Goal: Obtain resource: Download file/media

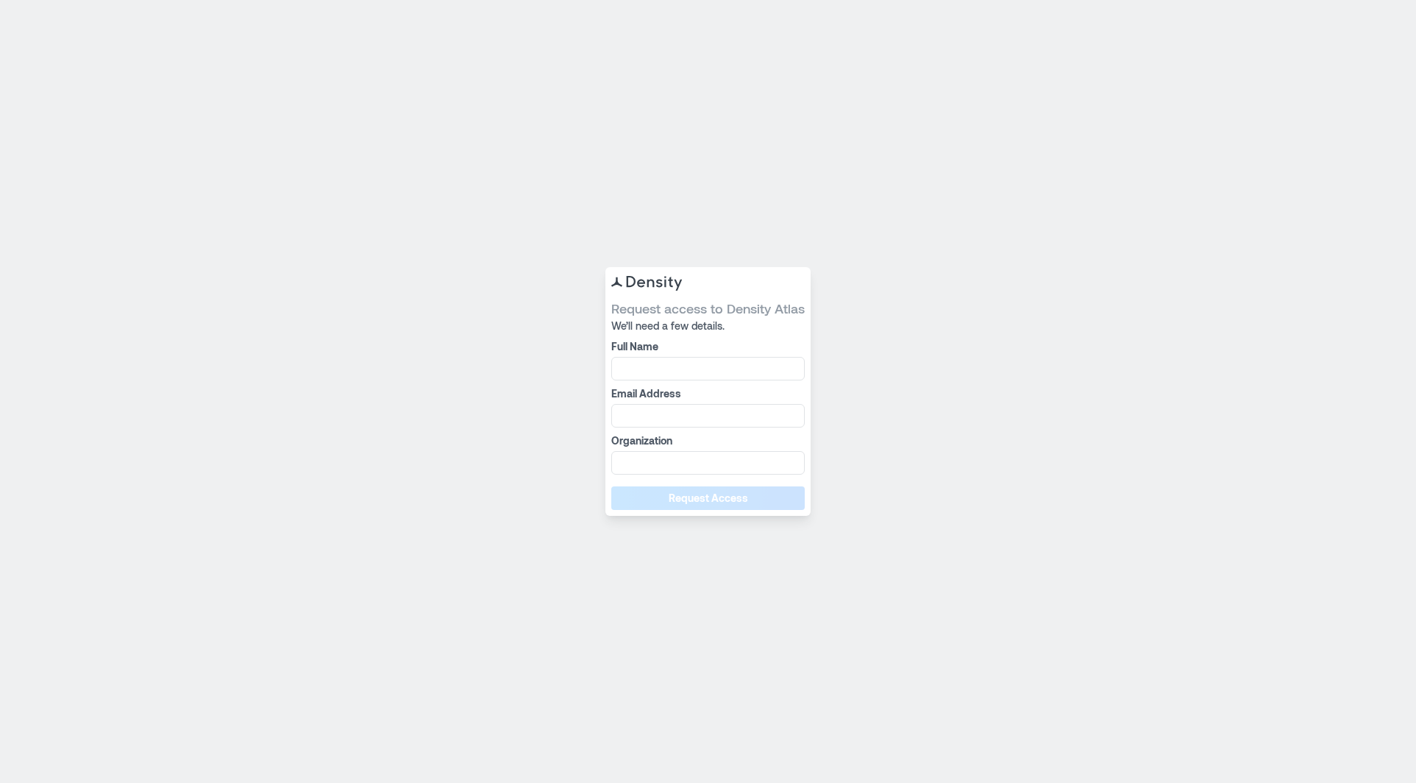
click at [671, 380] on form "Request access to Density Atlas We’ll need a few details. Full Name Email Addre…" at bounding box center [707, 404] width 193 height 210
click at [671, 376] on input "Full Name" at bounding box center [707, 369] width 193 height 24
type input "**********"
type input "******"
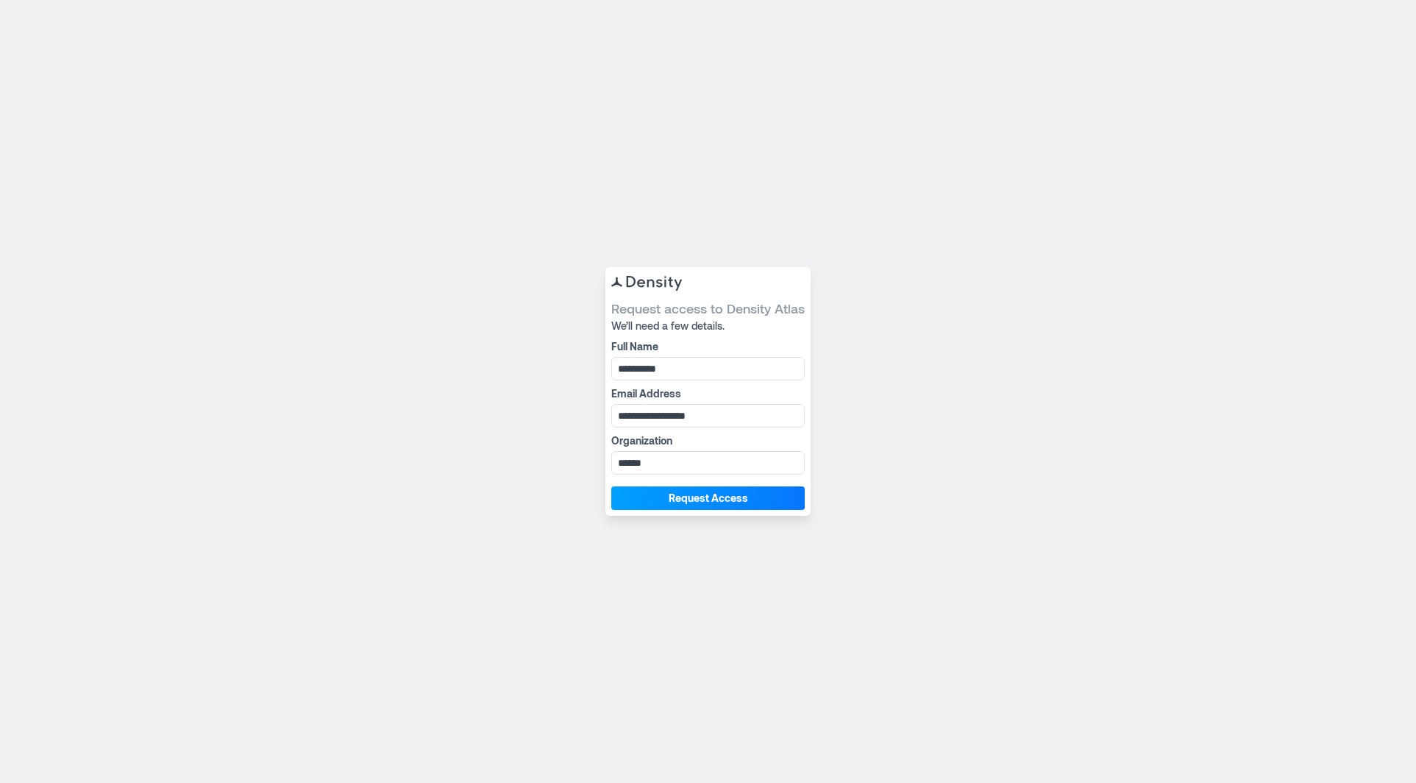
click at [726, 505] on span "Request Access" at bounding box center [708, 498] width 79 height 15
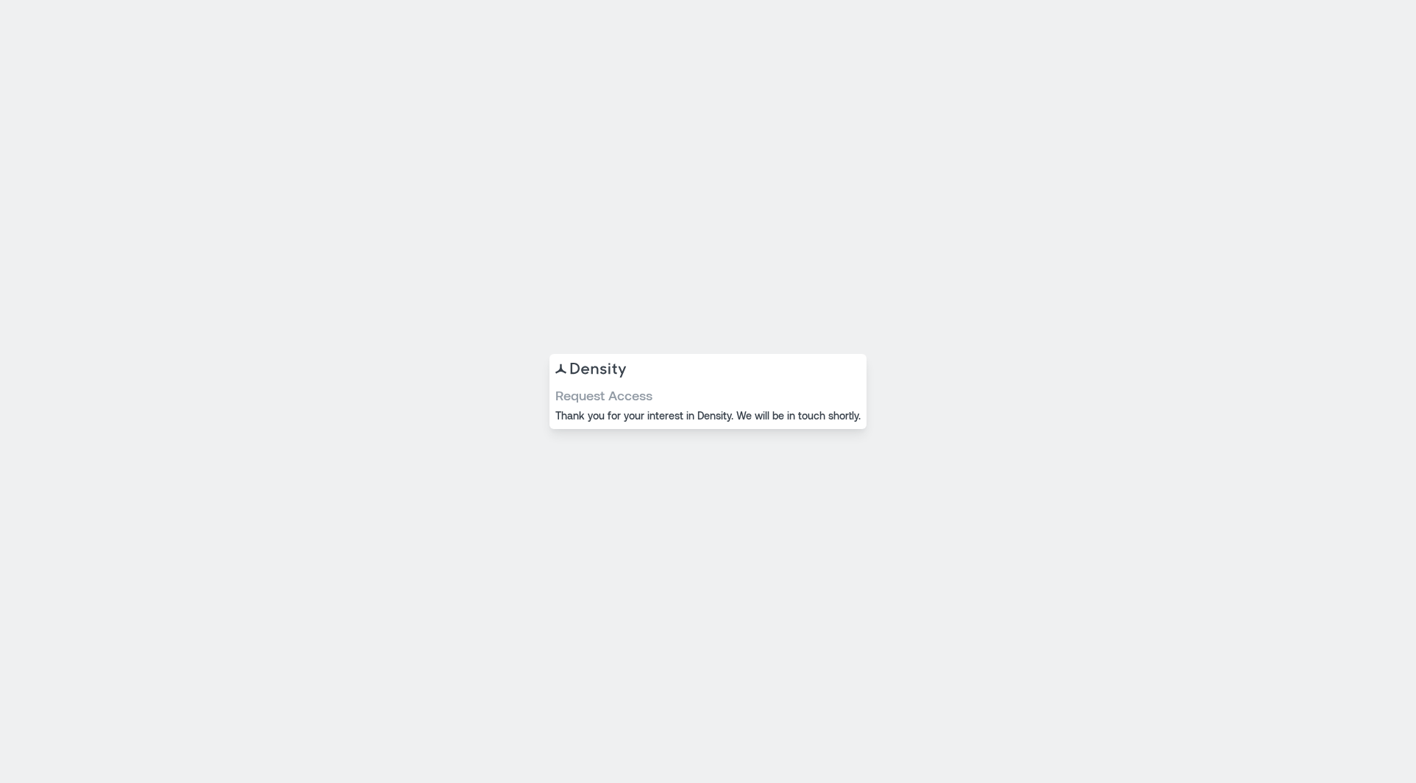
click at [427, 37] on div "Request Access Thank you for your interest in Density. We will be in touch shor…" at bounding box center [708, 391] width 1416 height 783
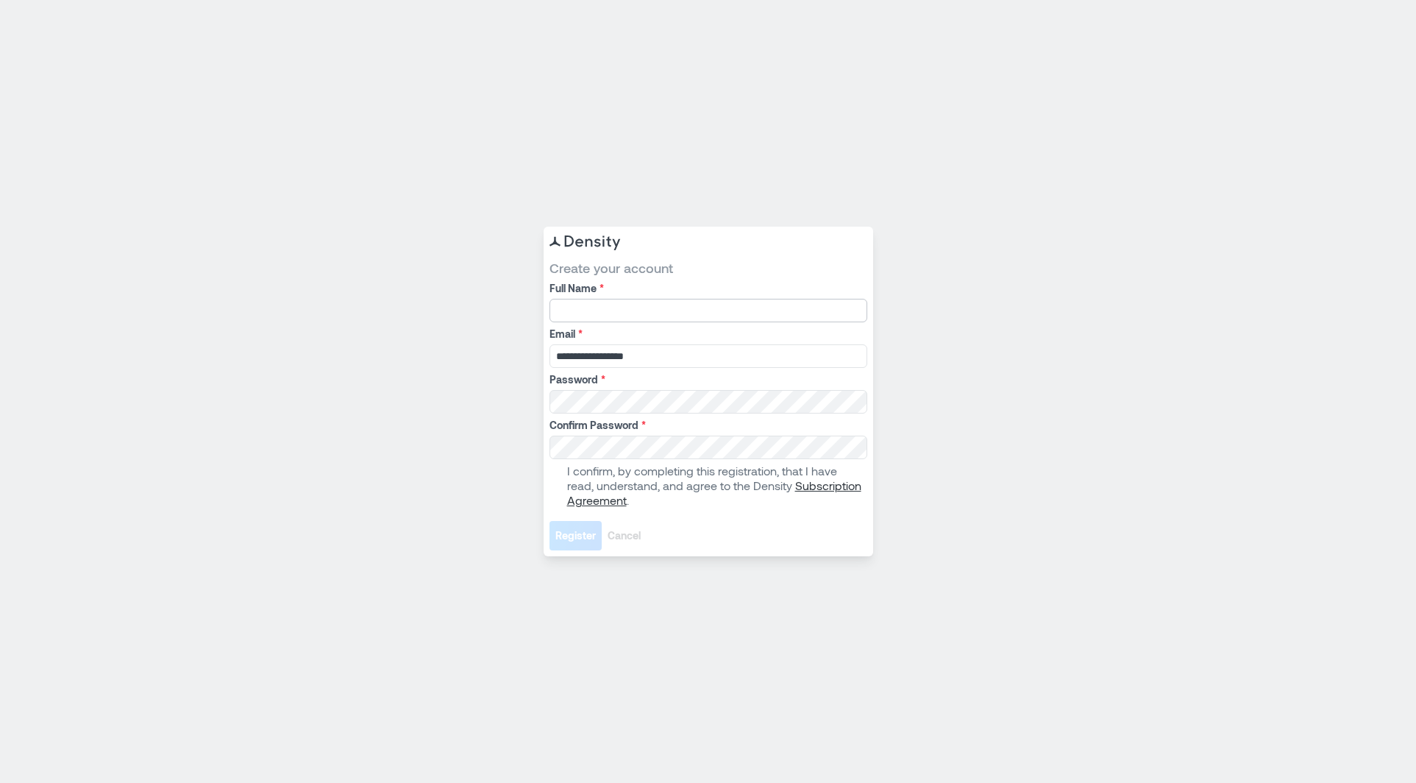
click at [760, 320] on input "Full Name *" at bounding box center [708, 311] width 318 height 24
type input "**********"
click at [552, 485] on span at bounding box center [555, 486] width 12 height 12
click at [575, 538] on span "Register" at bounding box center [575, 535] width 40 height 15
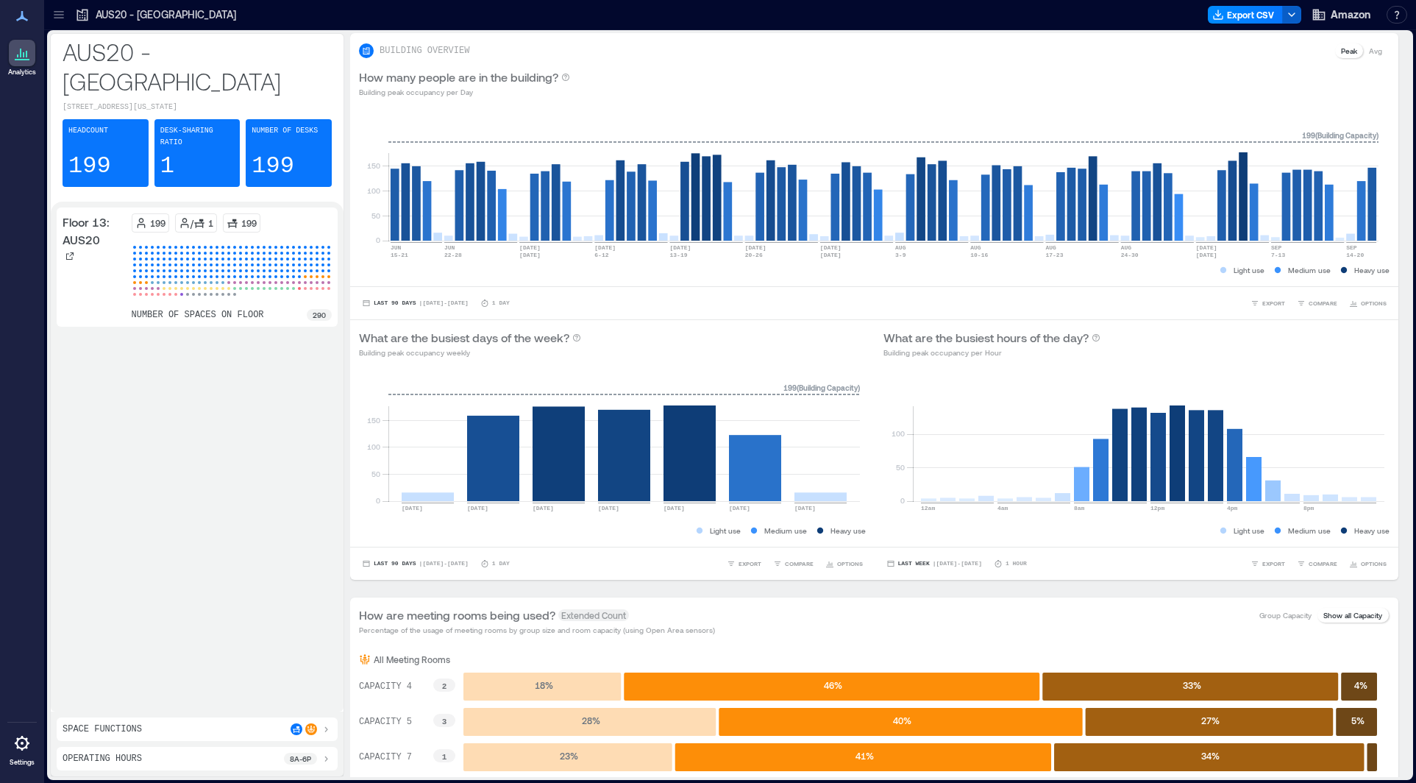
click at [1291, 14] on icon "button" at bounding box center [1292, 15] width 12 height 12
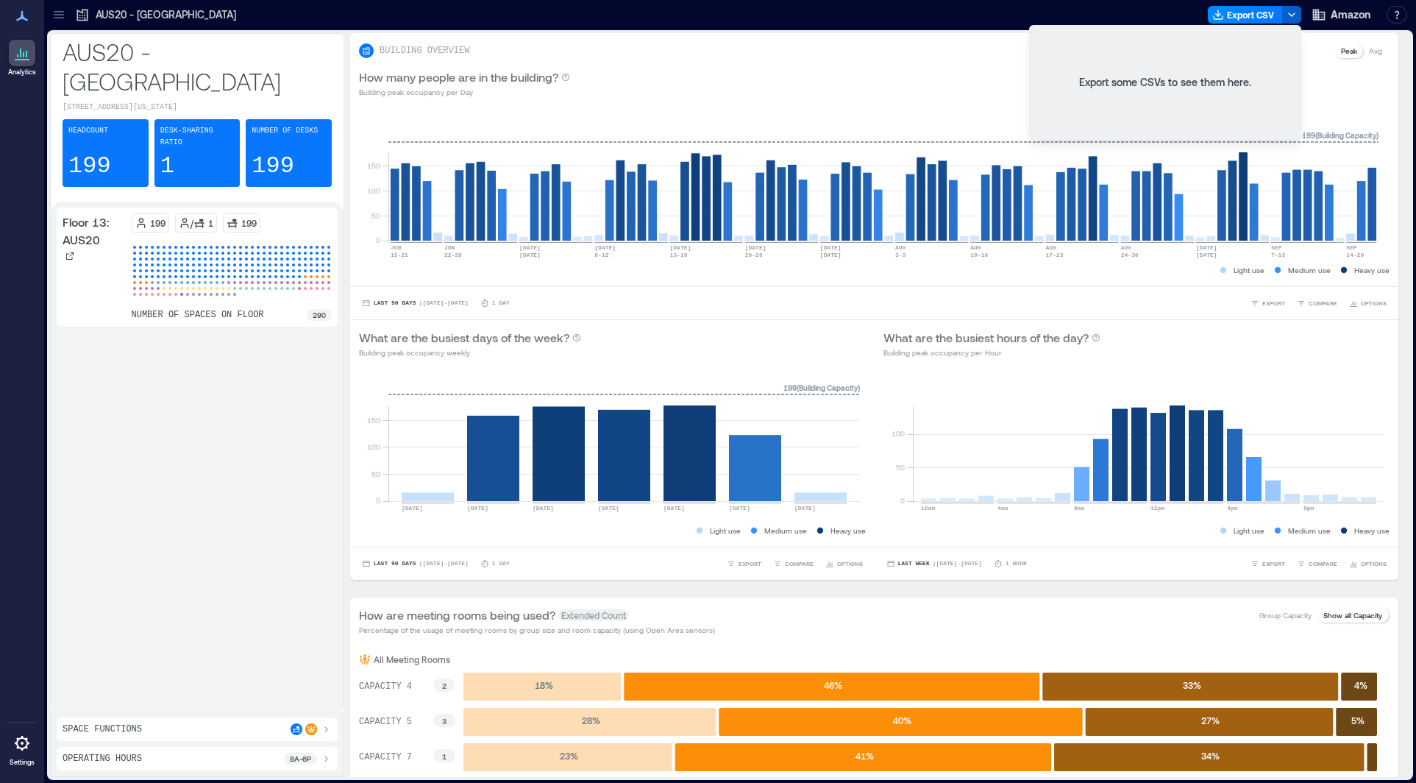
click at [1291, 14] on icon "button" at bounding box center [1292, 15] width 12 height 12
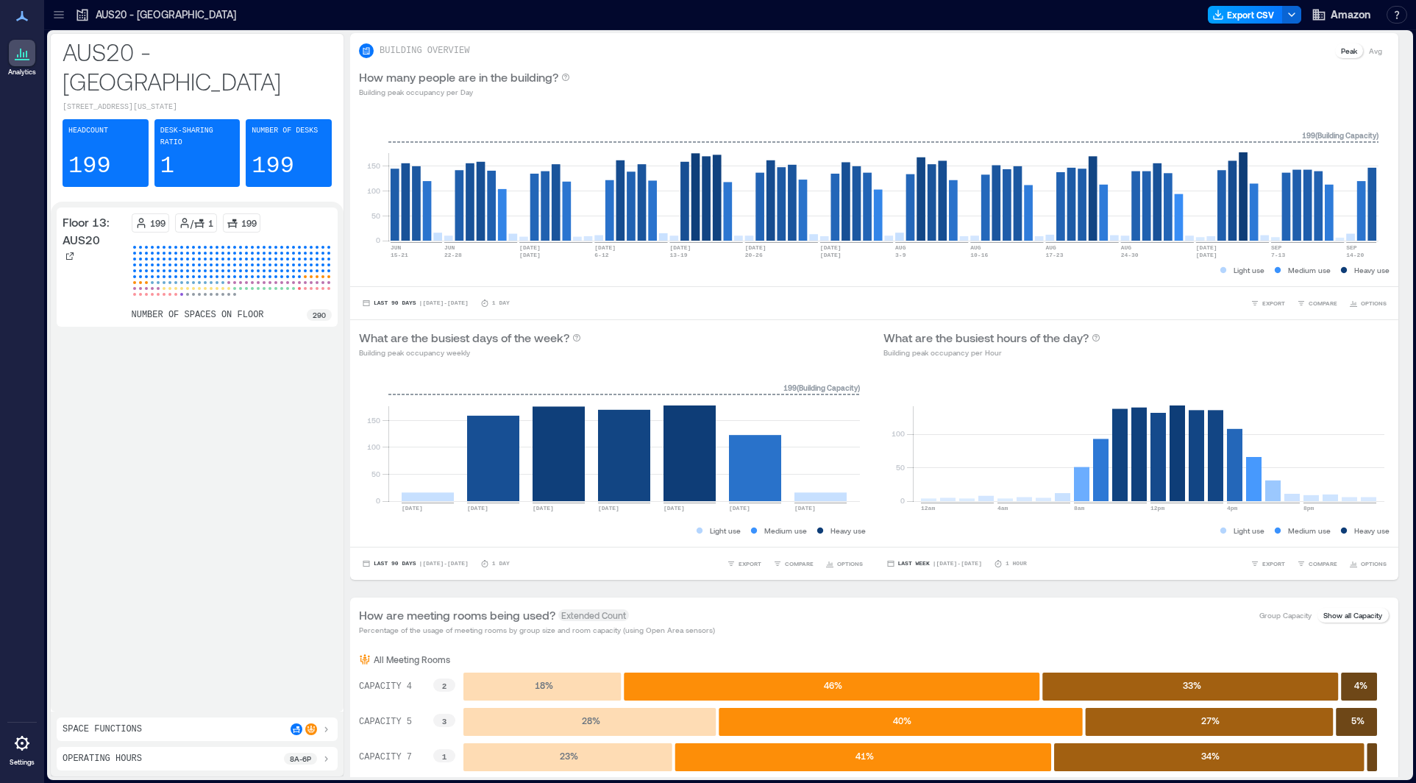
click at [1260, 15] on button "Export CSV" at bounding box center [1245, 15] width 75 height 18
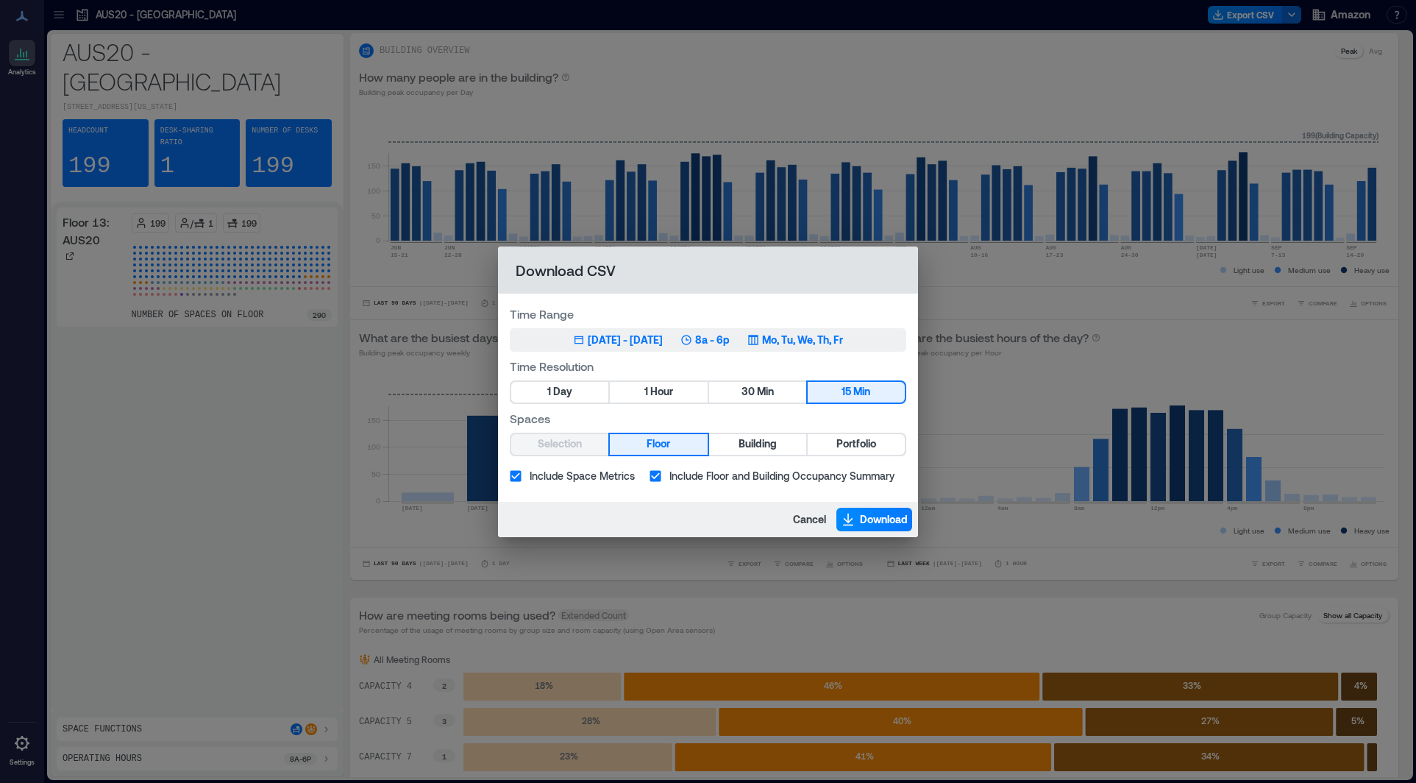
click at [588, 344] on div "[DATE] - [DATE]" at bounding box center [625, 339] width 75 height 15
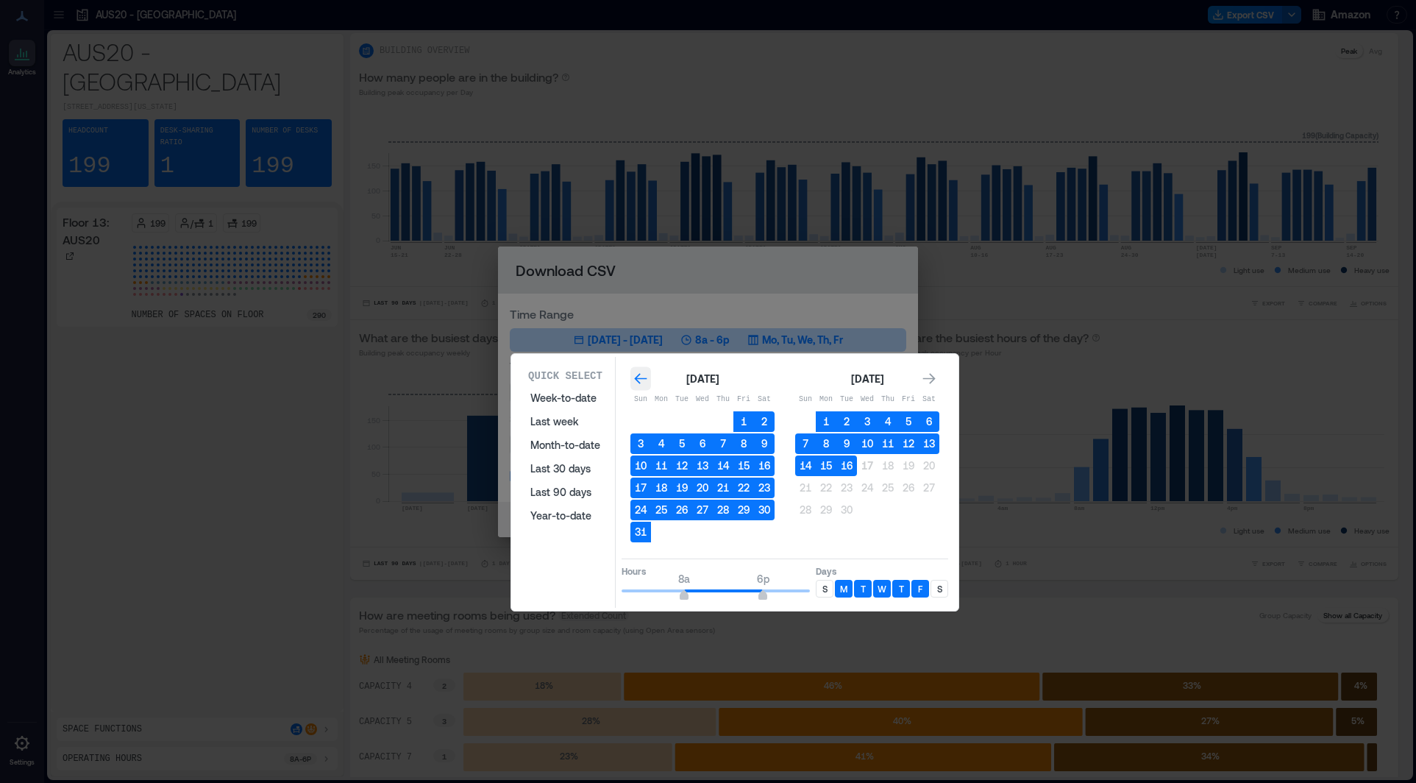
click at [635, 373] on icon "Go to previous month" at bounding box center [640, 378] width 15 height 15
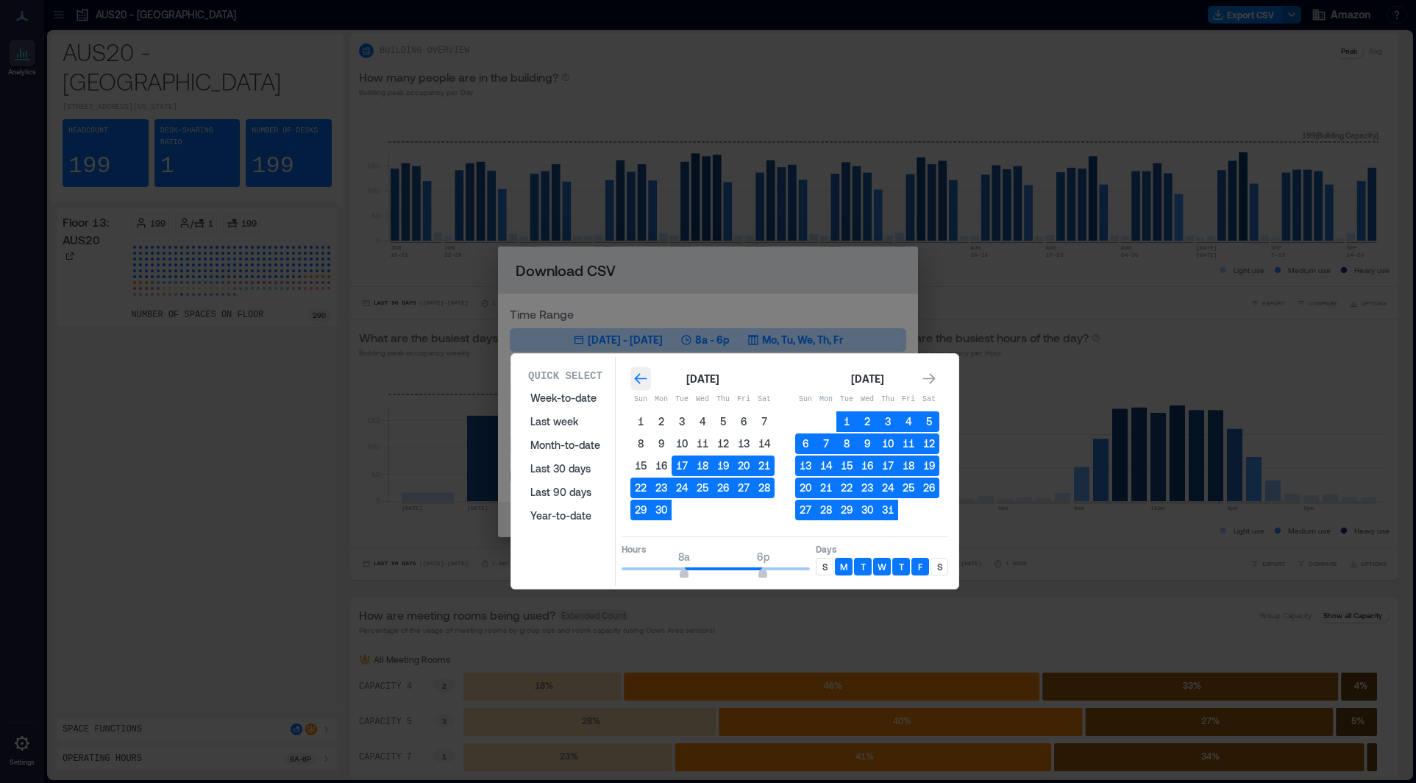
click at [636, 375] on icon "Go to previous month" at bounding box center [640, 378] width 15 height 15
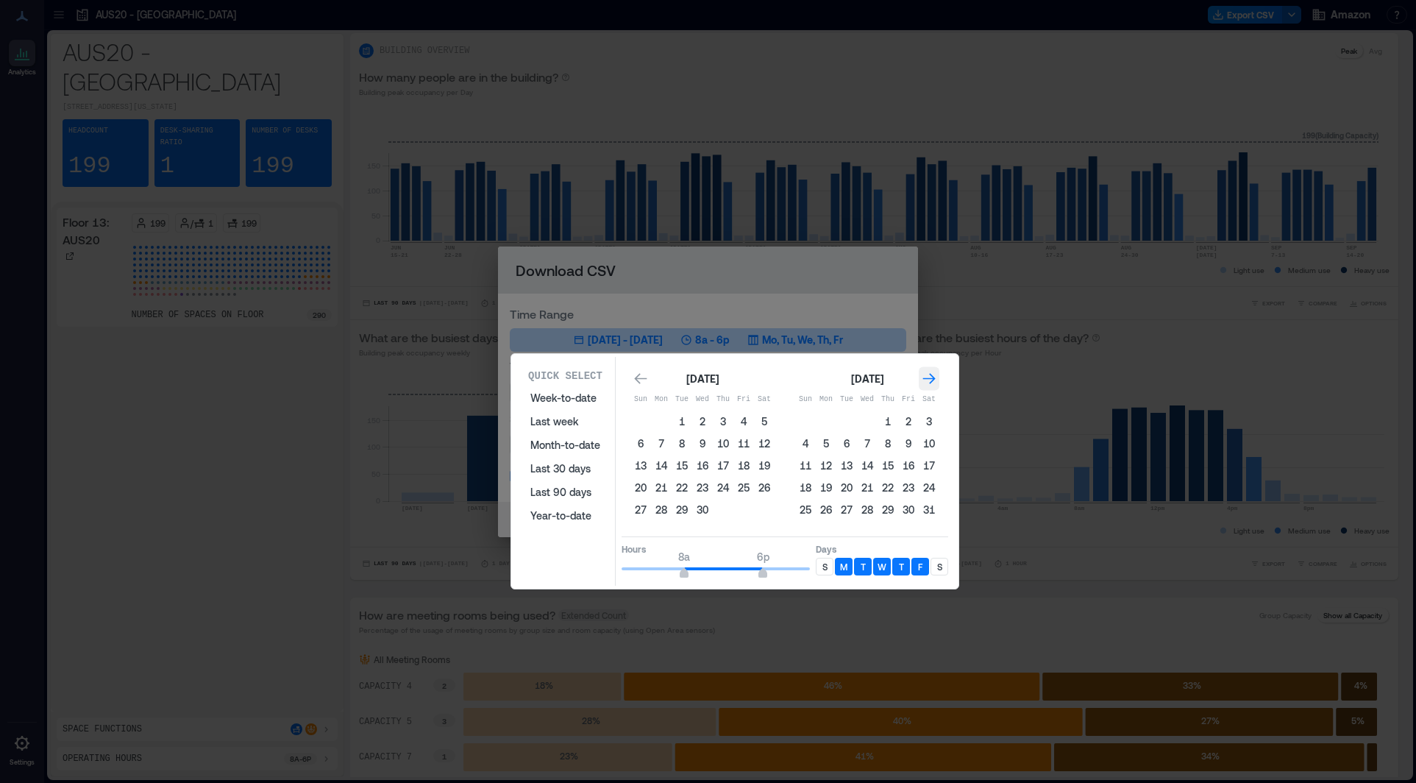
click at [932, 379] on icon "Go to next month" at bounding box center [929, 378] width 13 height 11
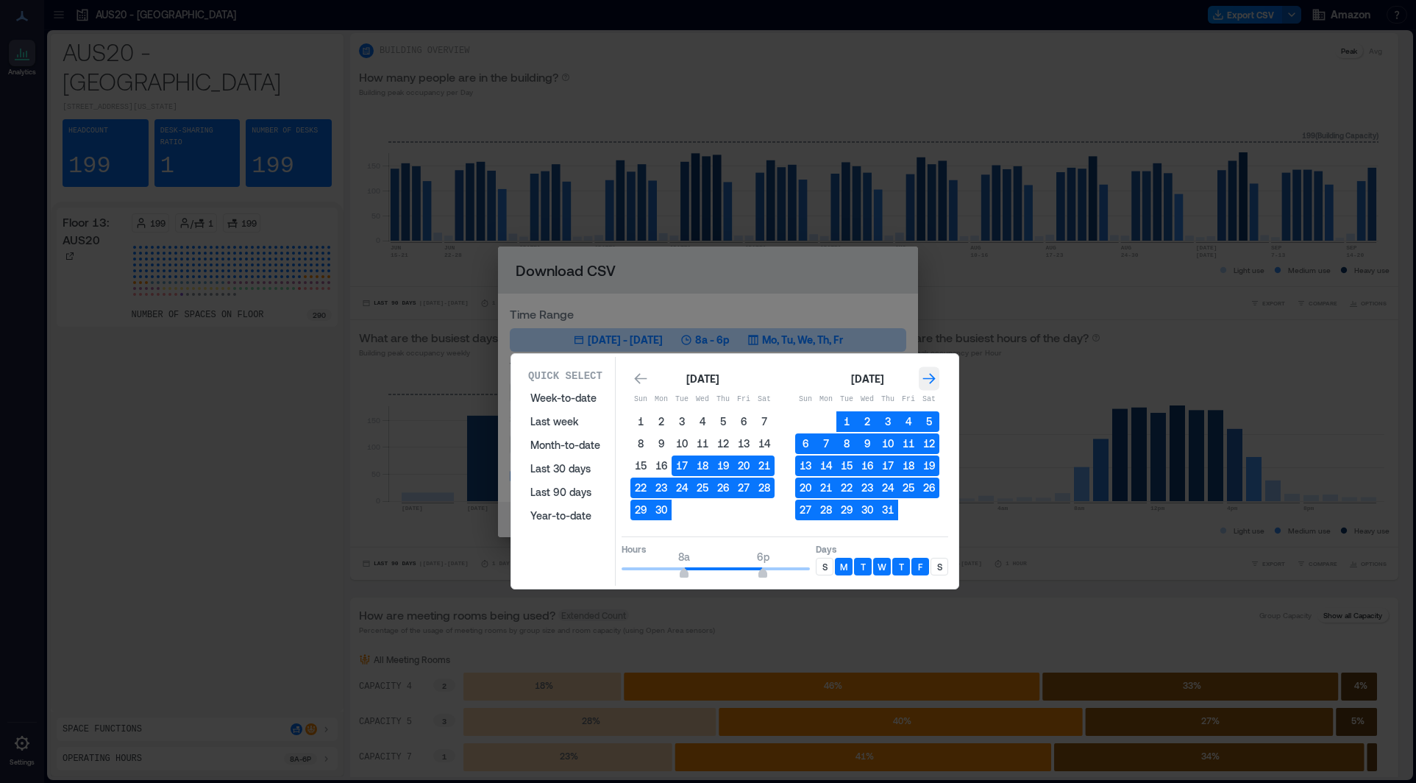
click at [932, 382] on icon "Go to next month" at bounding box center [929, 378] width 15 height 15
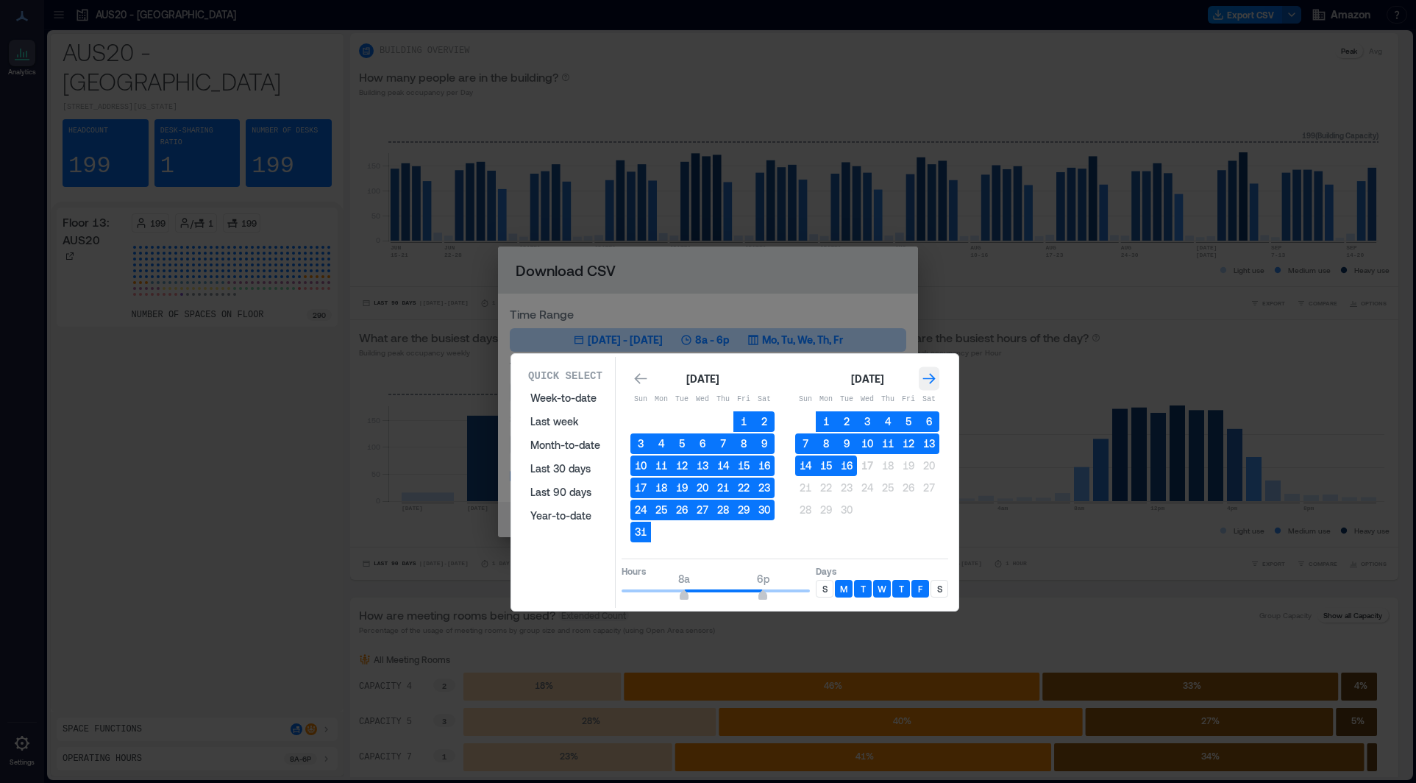
click at [932, 382] on icon "Go to next month" at bounding box center [929, 378] width 15 height 15
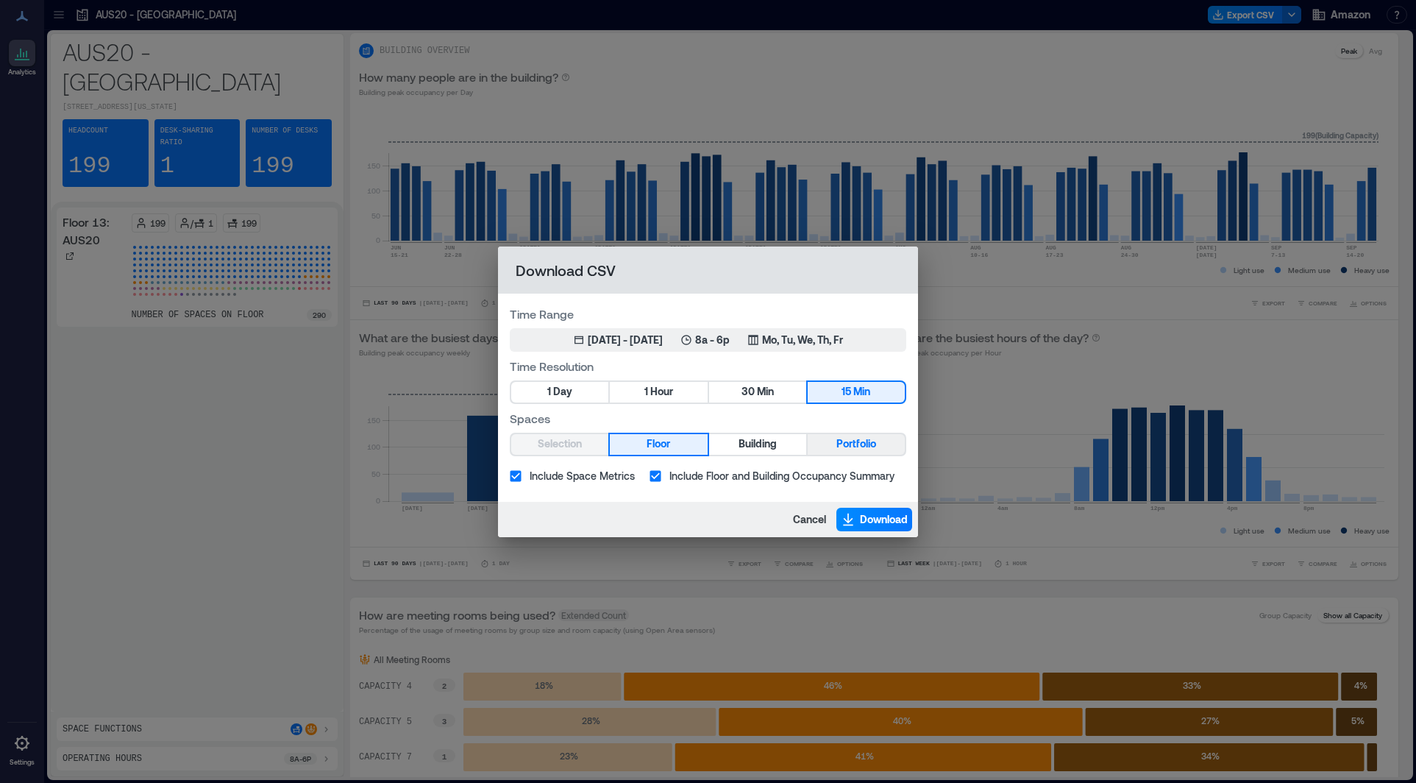
click at [863, 445] on span "Portfolio" at bounding box center [856, 444] width 40 height 18
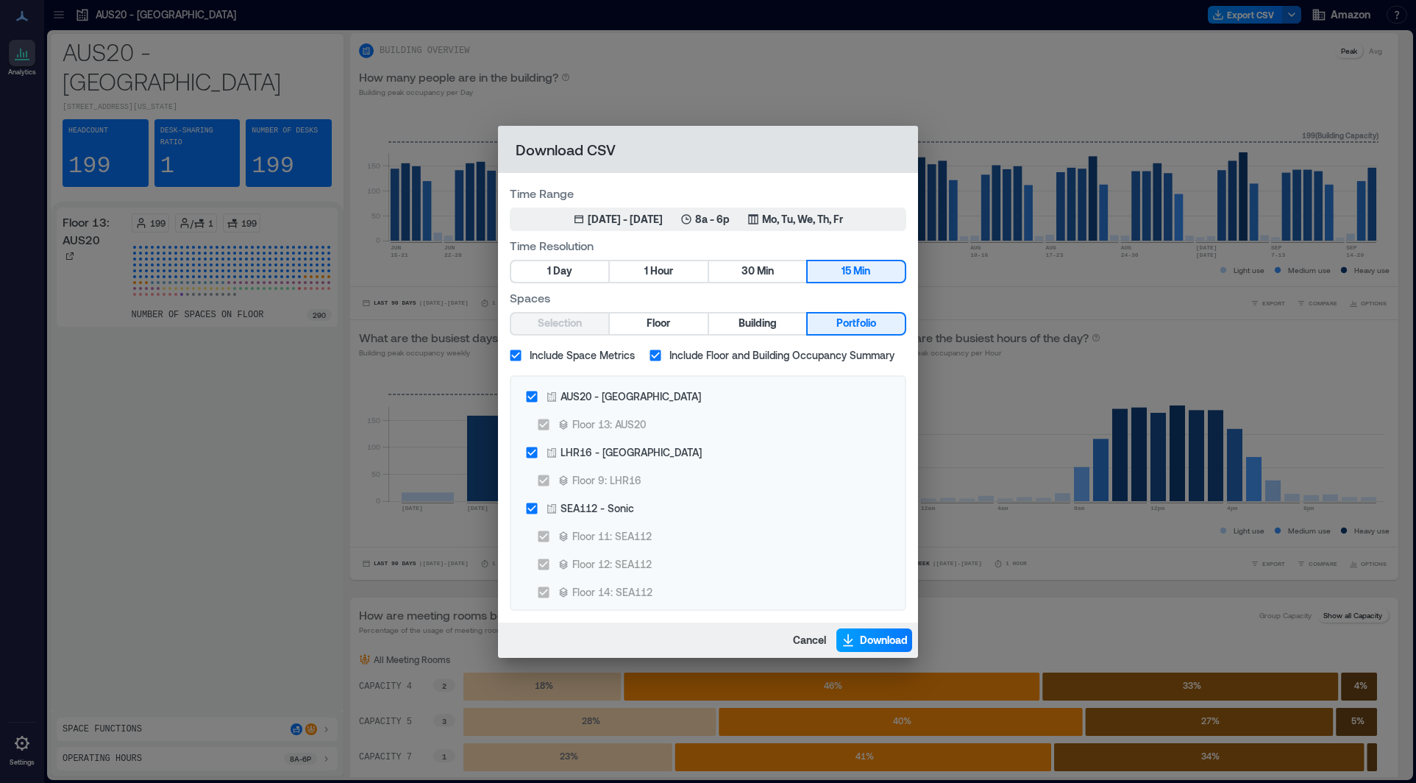
click at [871, 637] on span "Download" at bounding box center [884, 639] width 48 height 15
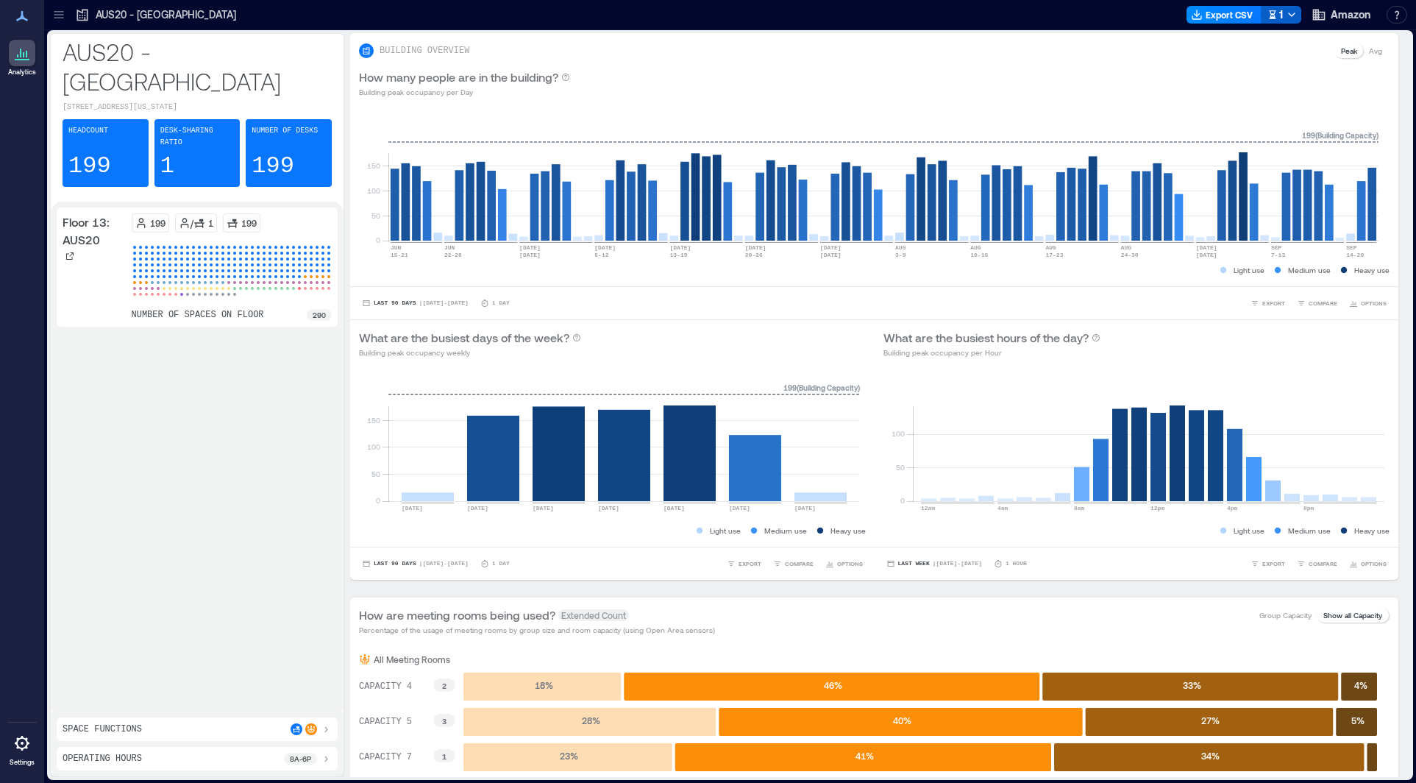
click at [1291, 13] on icon "button" at bounding box center [1292, 15] width 12 height 12
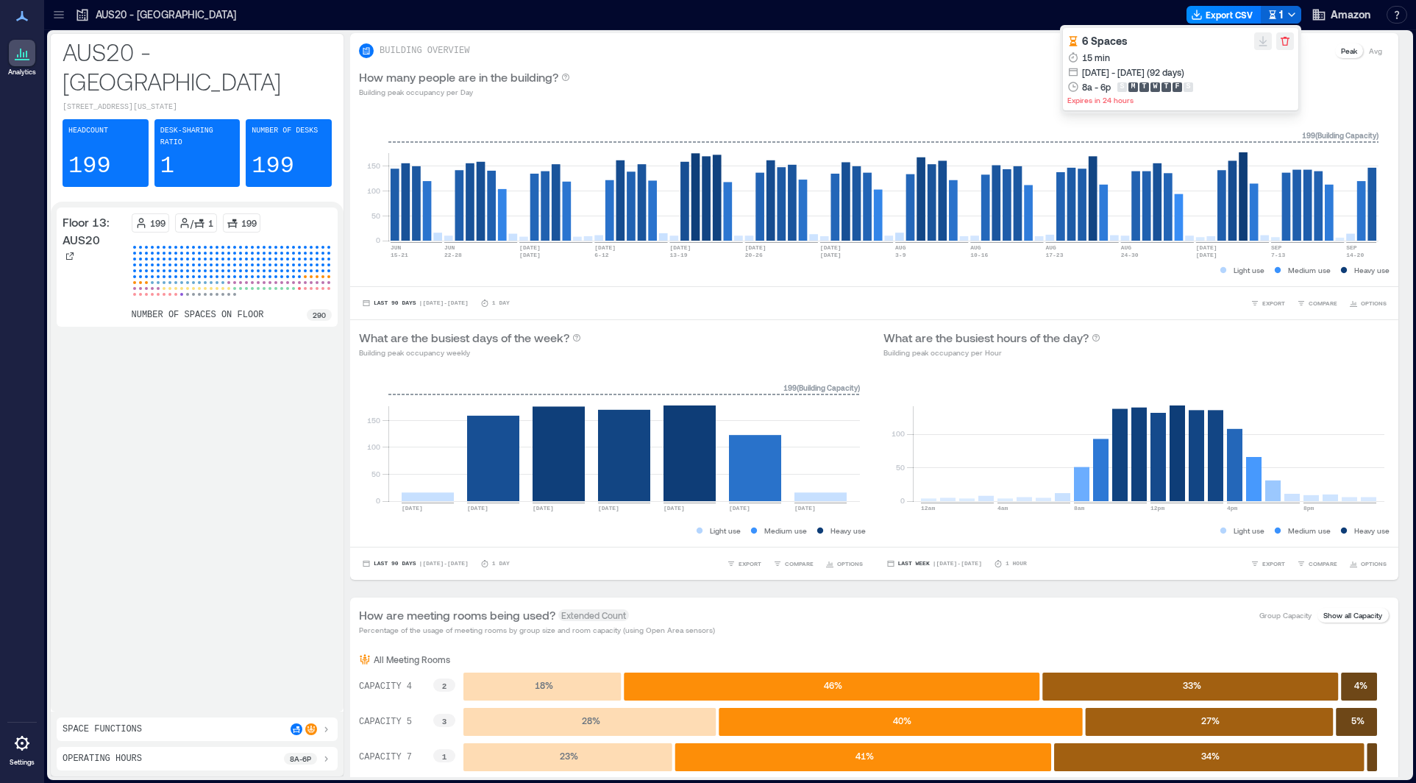
click at [1092, 95] on p "Expires in 24 hours" at bounding box center [1180, 100] width 227 height 12
drag, startPoint x: 1112, startPoint y: 54, endPoint x: 1138, endPoint y: 52, distance: 26.5
click at [1114, 53] on div "15 min [DATE] - [DATE] (92 days) 8a - 6p S M T W T F S" at bounding box center [1180, 72] width 227 height 44
click at [1241, 63] on div "15 min [DATE] - [DATE] (92 days) 8a - 6p S M T W T F S" at bounding box center [1180, 72] width 227 height 44
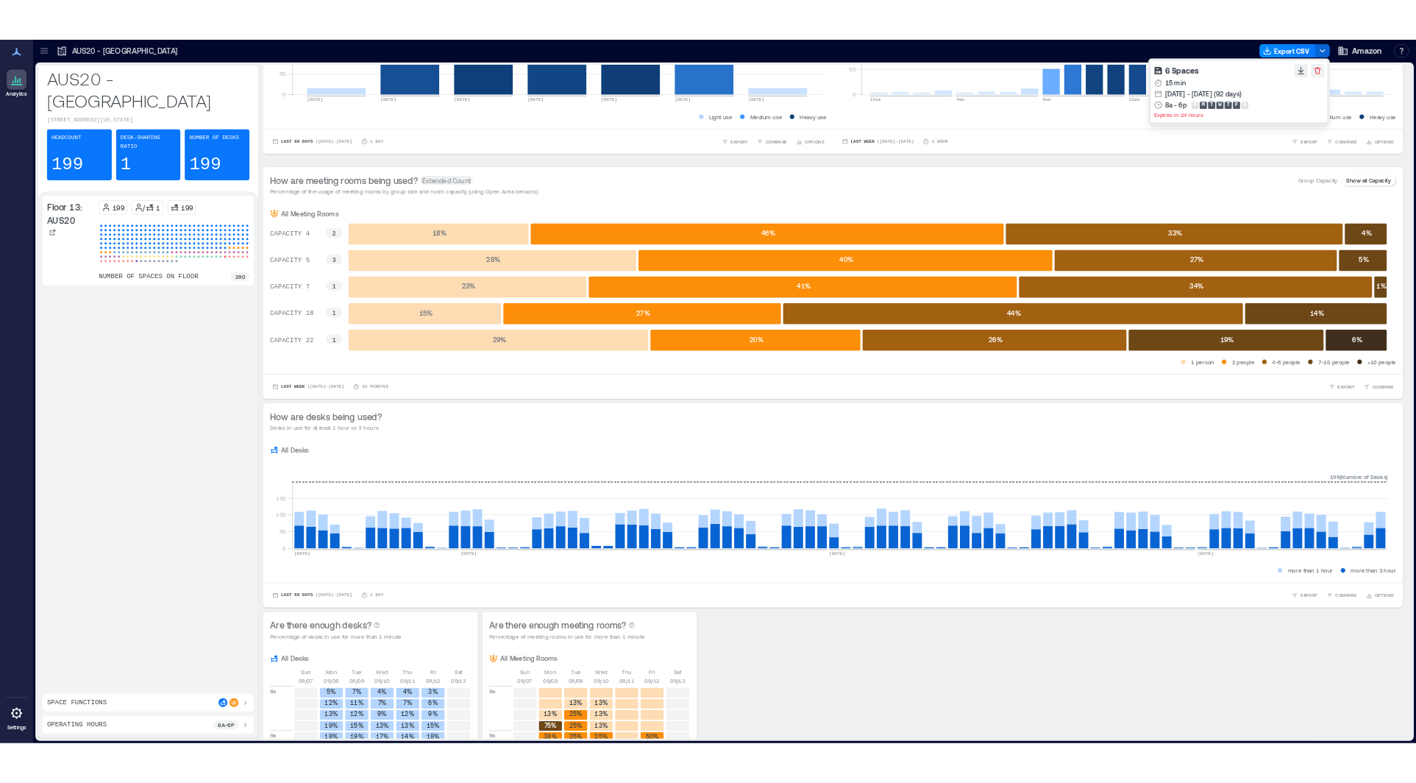
scroll to position [354, 0]
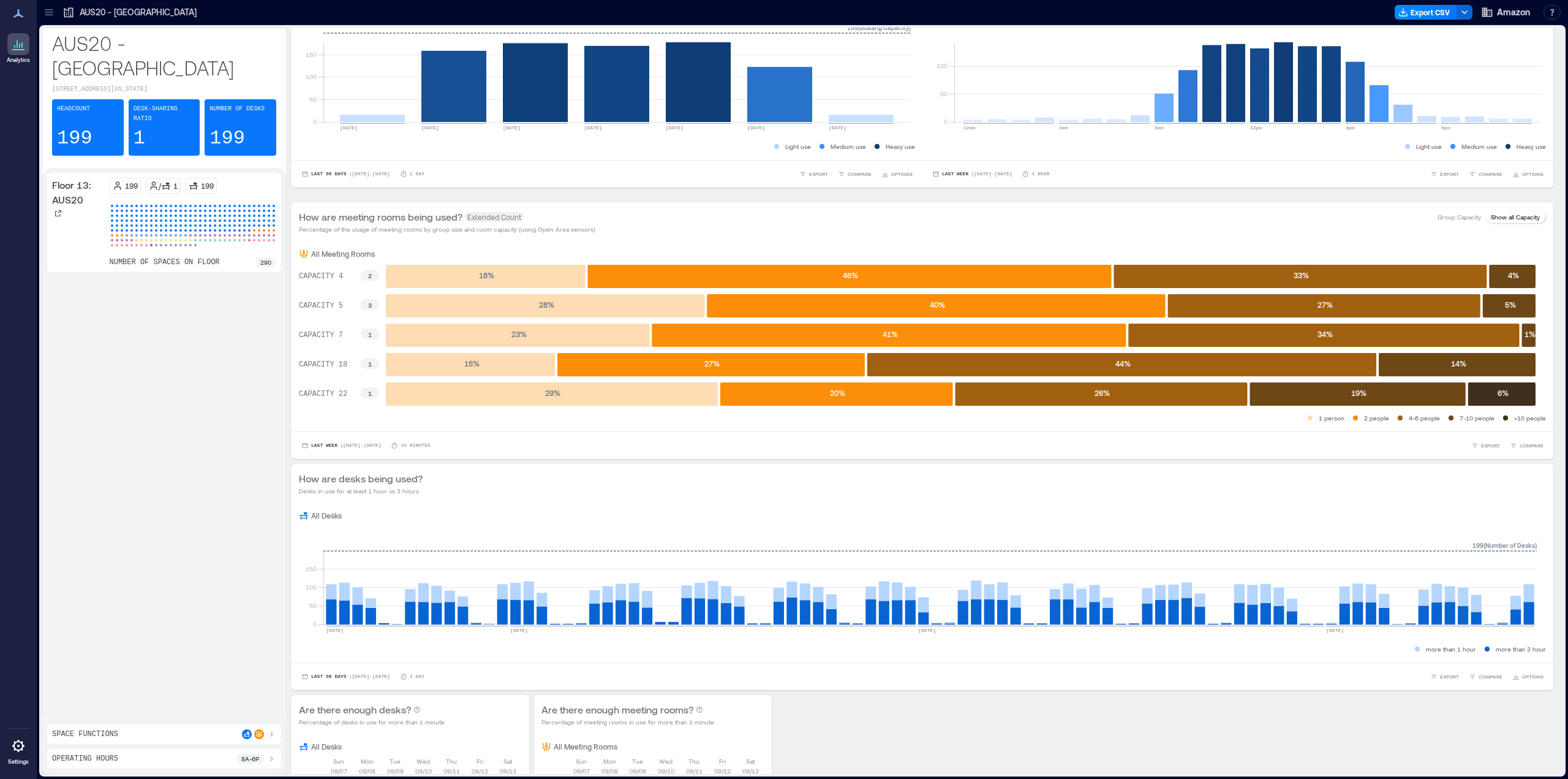
click at [57, 12] on div at bounding box center [49, 12] width 20 height 20
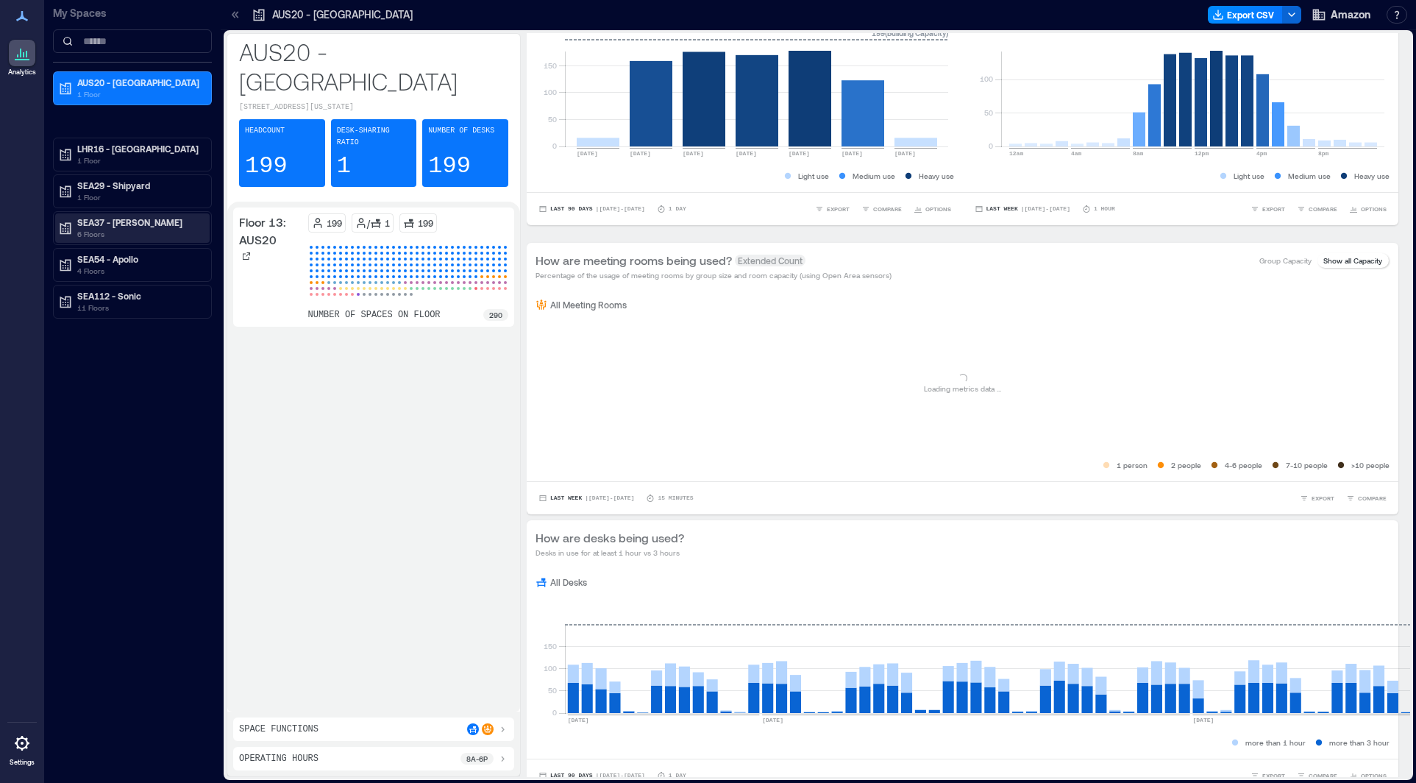
click at [113, 232] on p "6 Floors" at bounding box center [139, 234] width 124 height 12
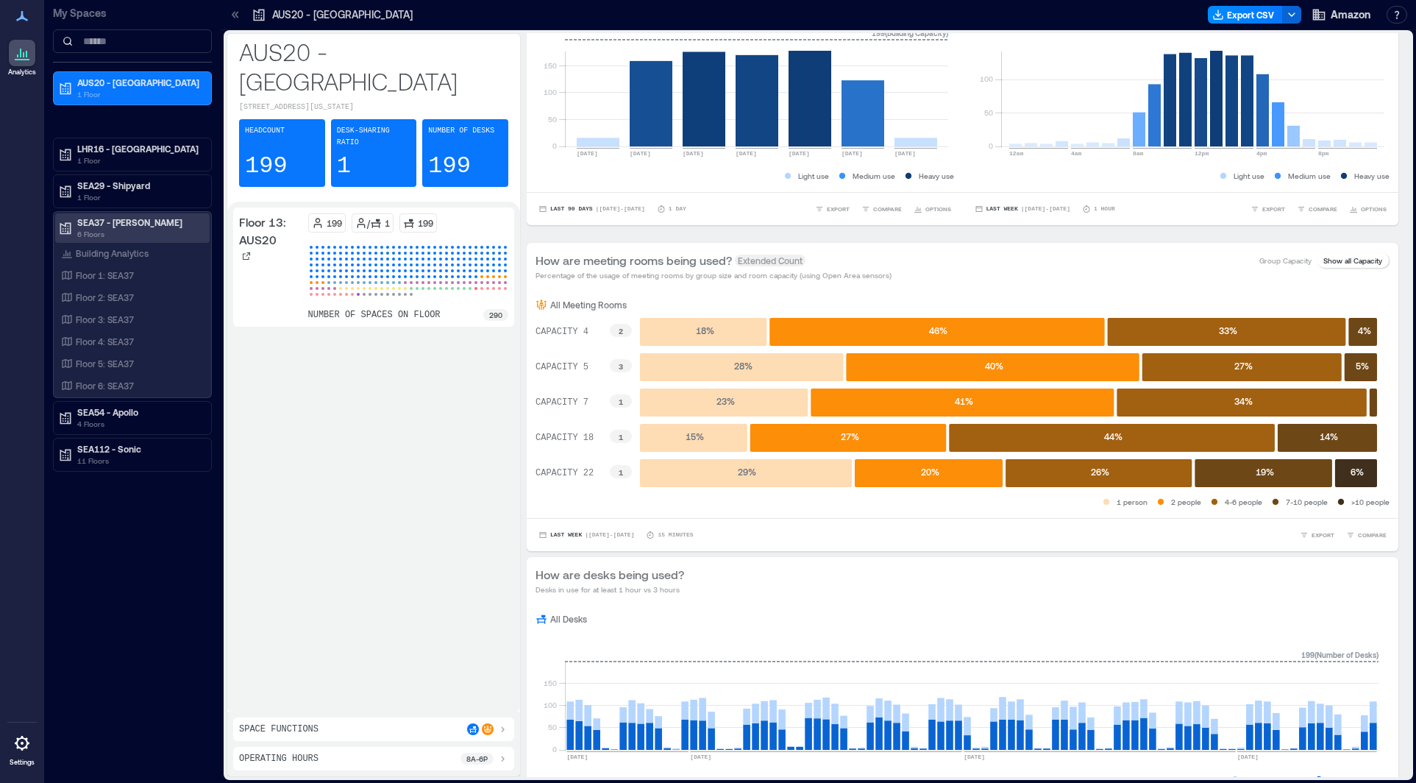
click at [171, 232] on p "6 Floors" at bounding box center [139, 234] width 124 height 12
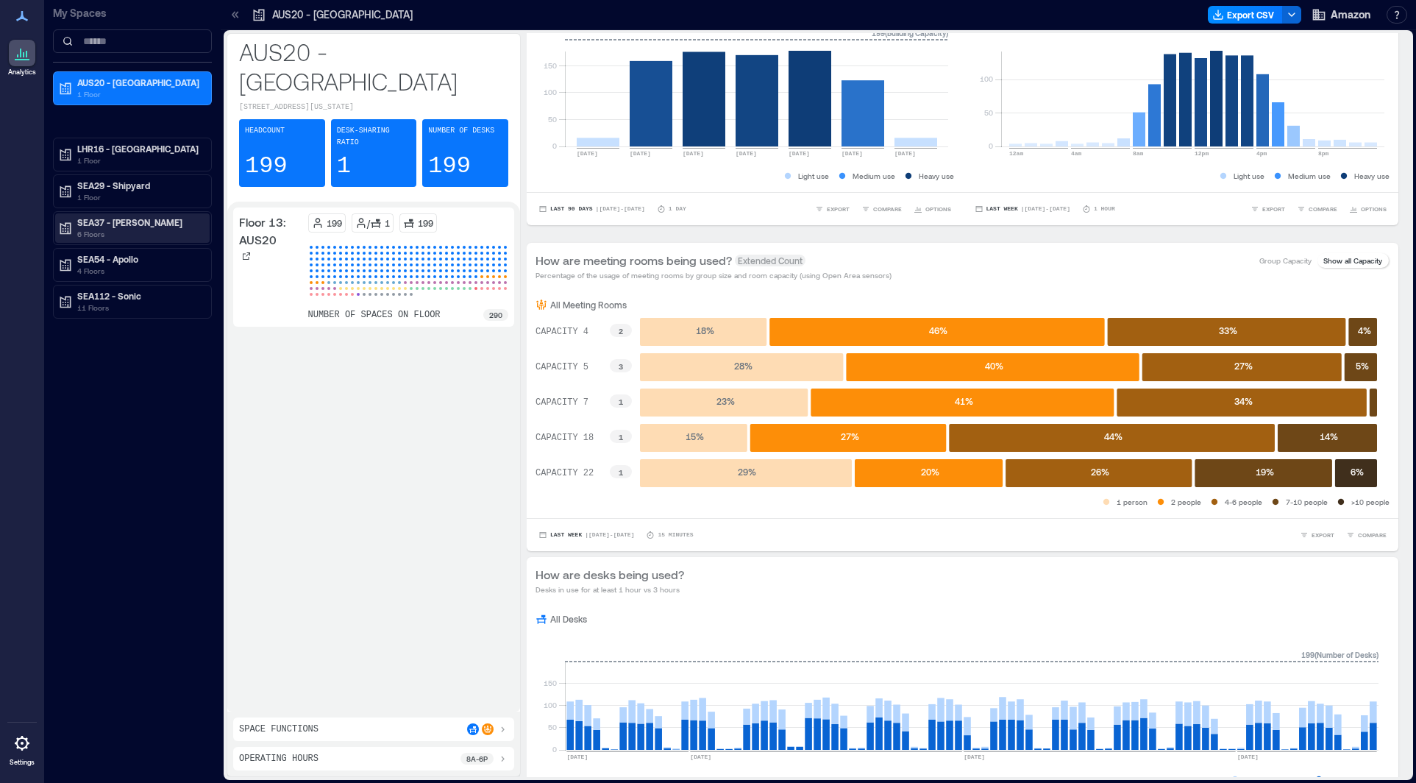
click at [155, 228] on p "6 Floors" at bounding box center [139, 234] width 124 height 12
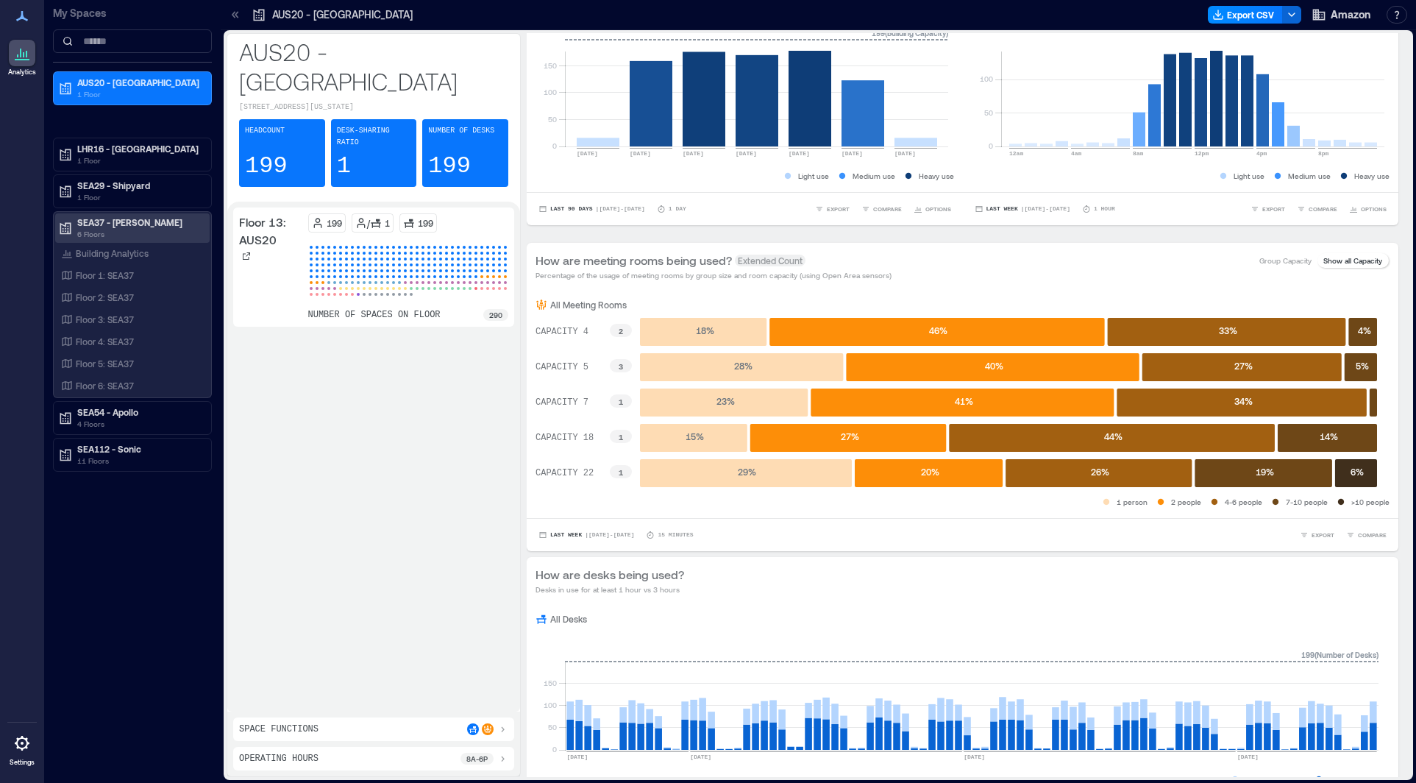
click at [85, 229] on p "6 Floors" at bounding box center [139, 234] width 124 height 12
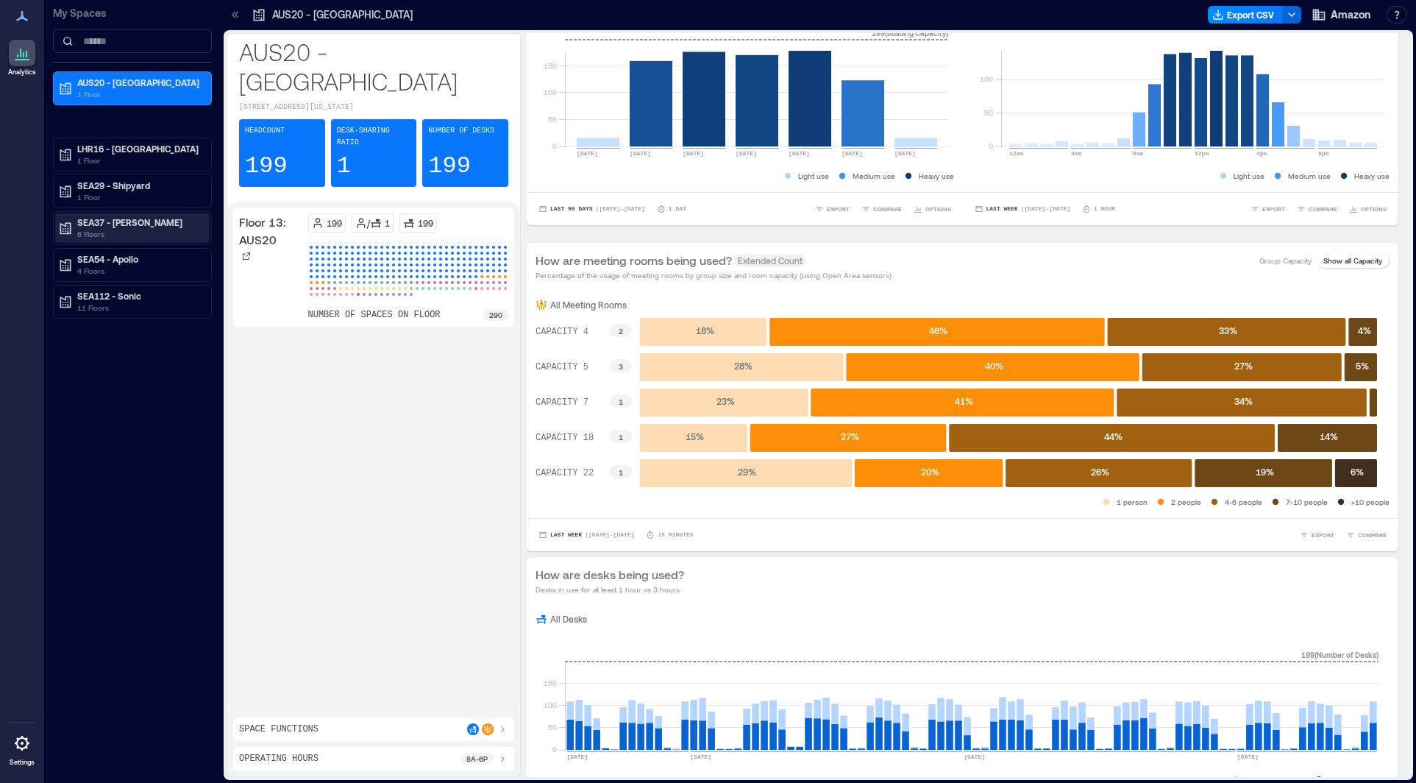
click at [85, 230] on p "6 Floors" at bounding box center [139, 234] width 124 height 12
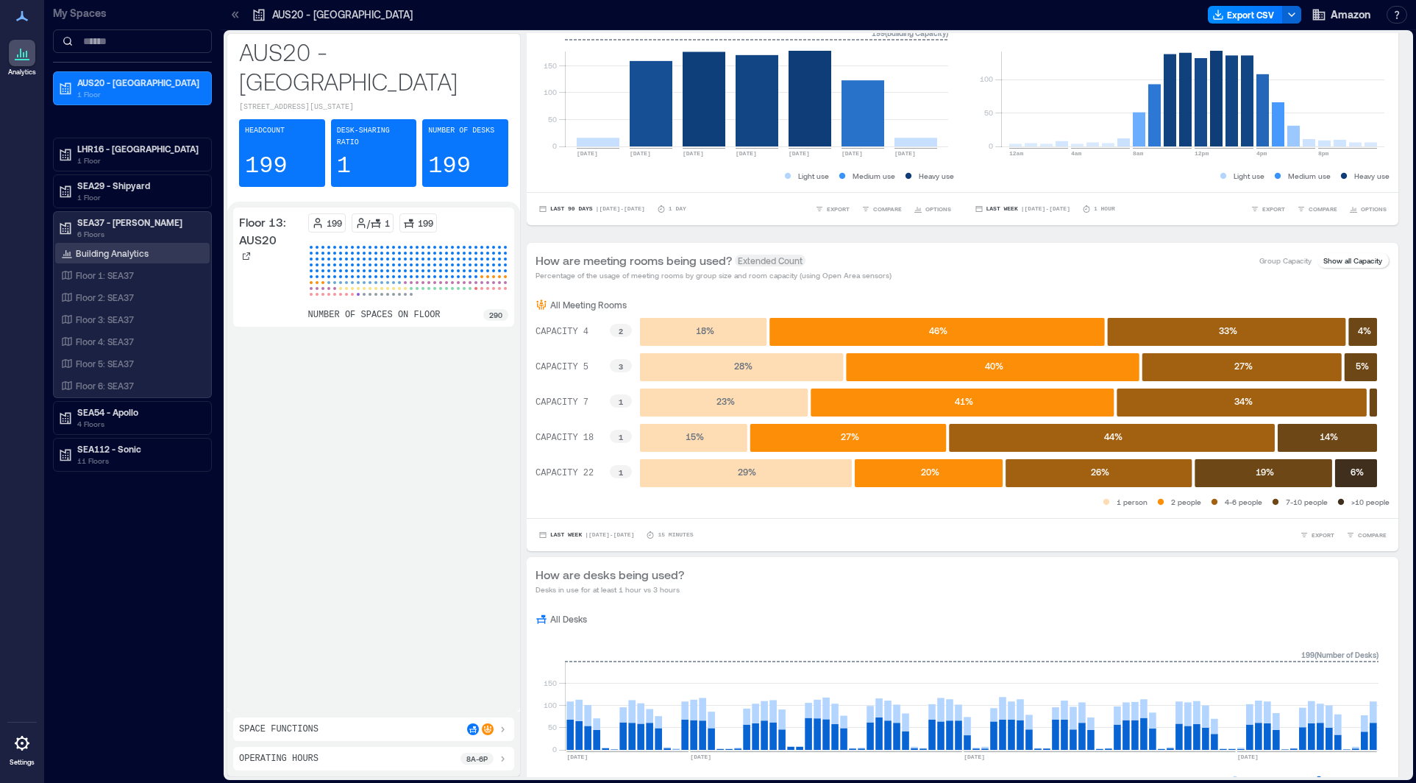
click at [88, 259] on div "Building Analytics" at bounding box center [104, 253] width 93 height 15
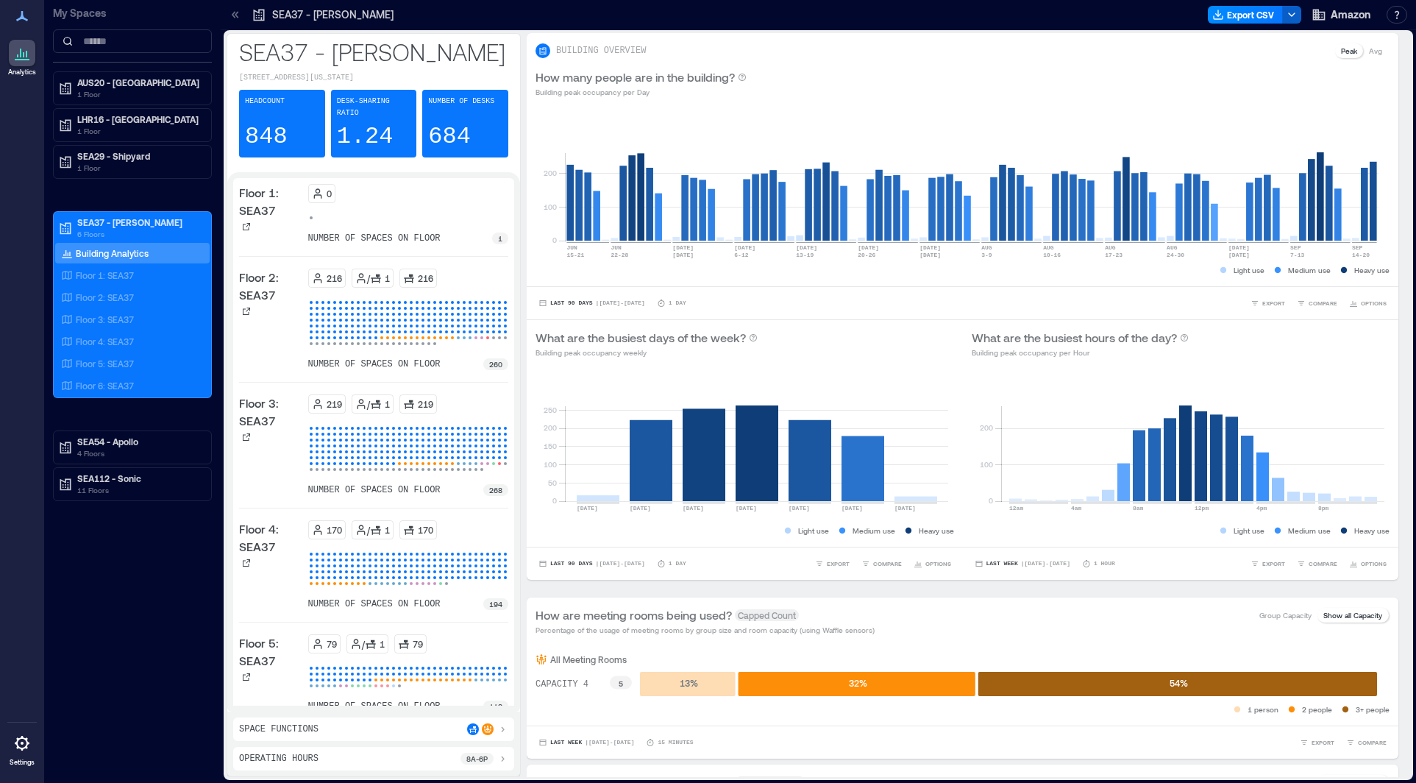
click at [1285, 16] on button "button" at bounding box center [1291, 15] width 19 height 18
click at [1275, 131] on rect at bounding box center [971, 177] width 813 height 125
click at [1231, 11] on button "Export CSV" at bounding box center [1245, 15] width 75 height 18
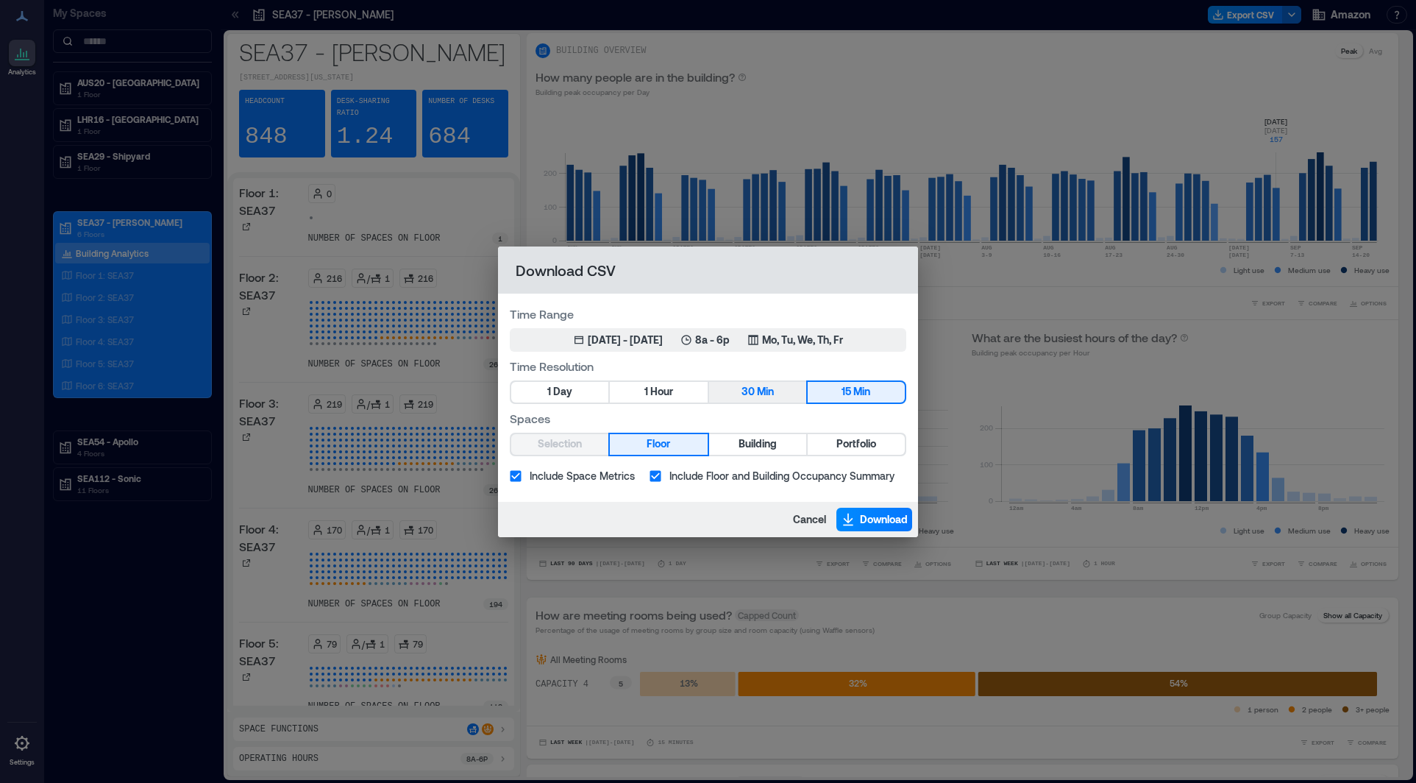
click at [753, 392] on button "30 Min" at bounding box center [757, 392] width 97 height 21
click at [856, 519] on button "Download" at bounding box center [874, 519] width 76 height 24
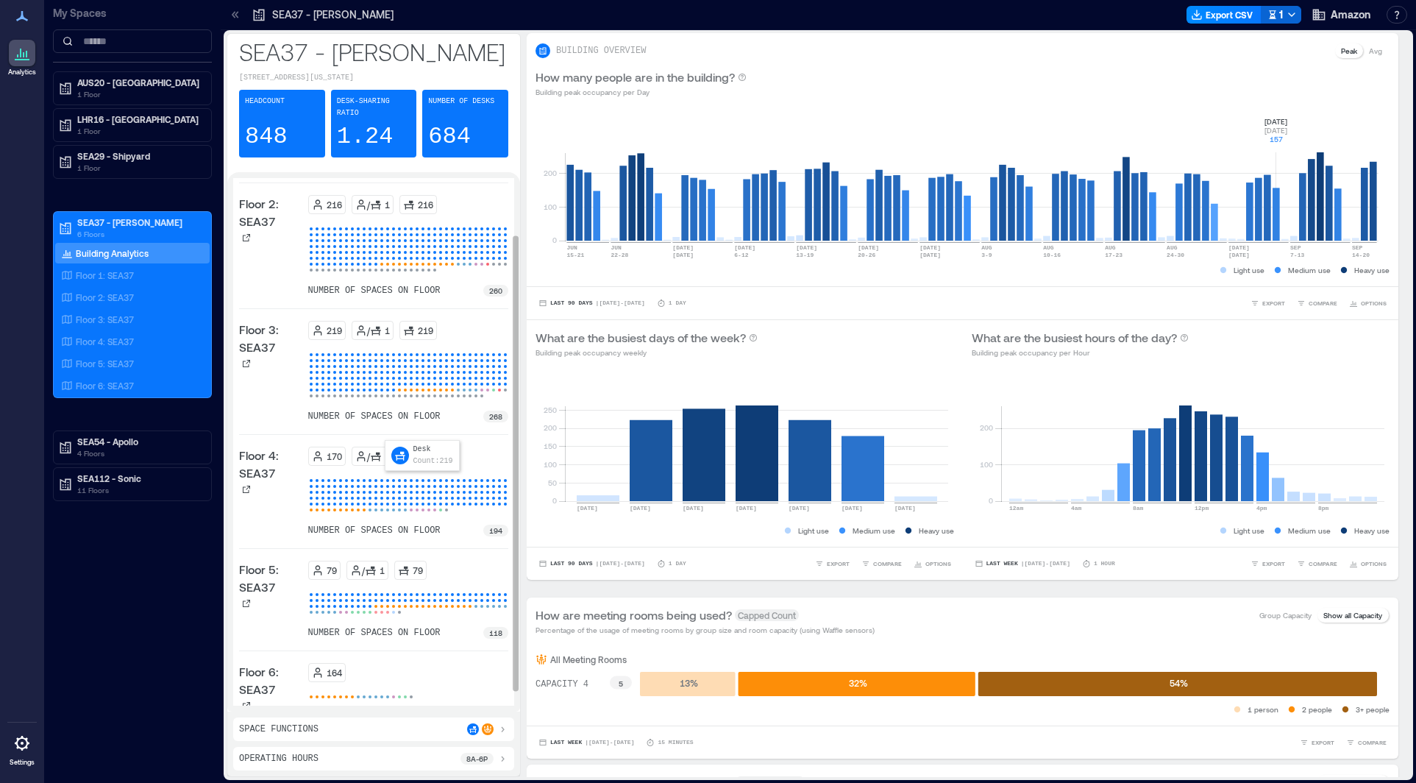
scroll to position [97, 0]
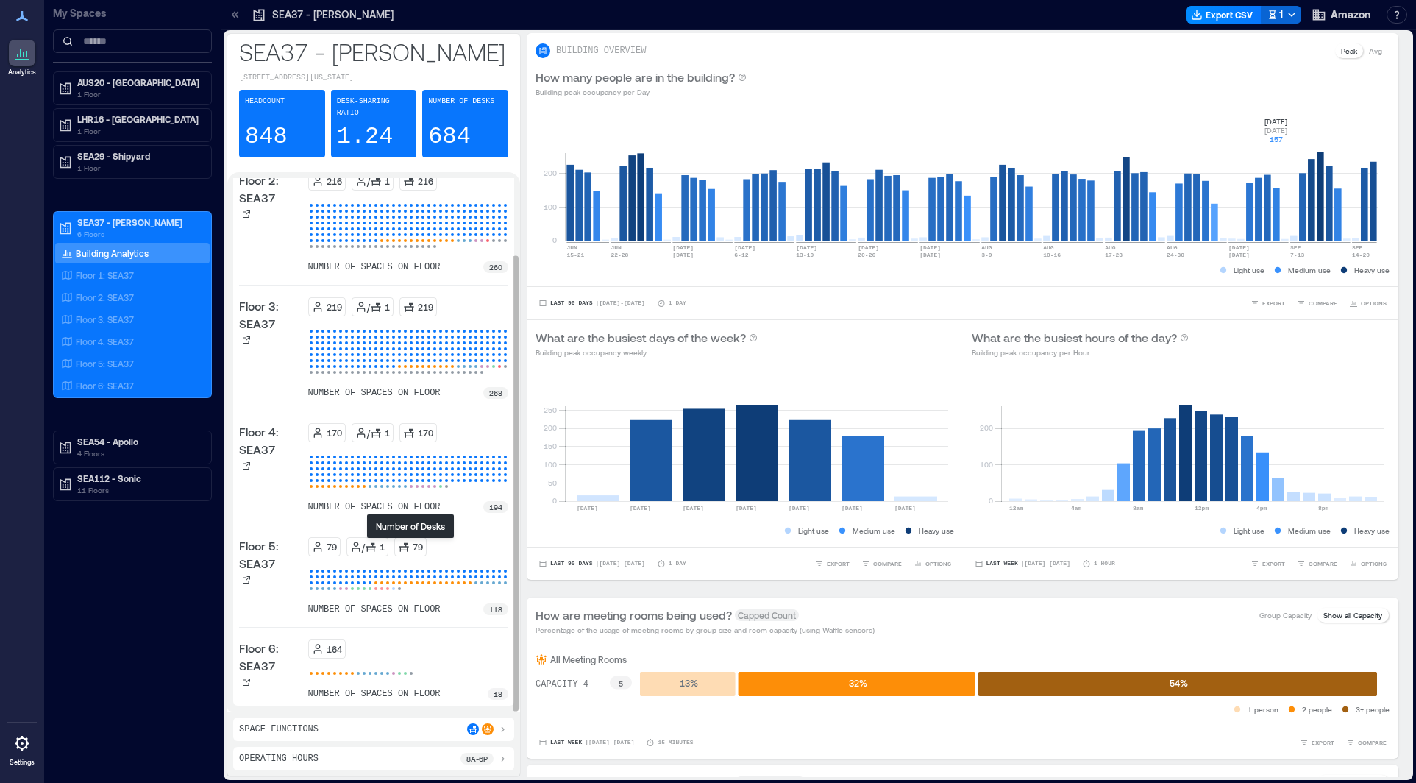
click at [413, 542] on p "79" at bounding box center [418, 547] width 10 height 12
click at [411, 546] on div "79" at bounding box center [410, 547] width 25 height 12
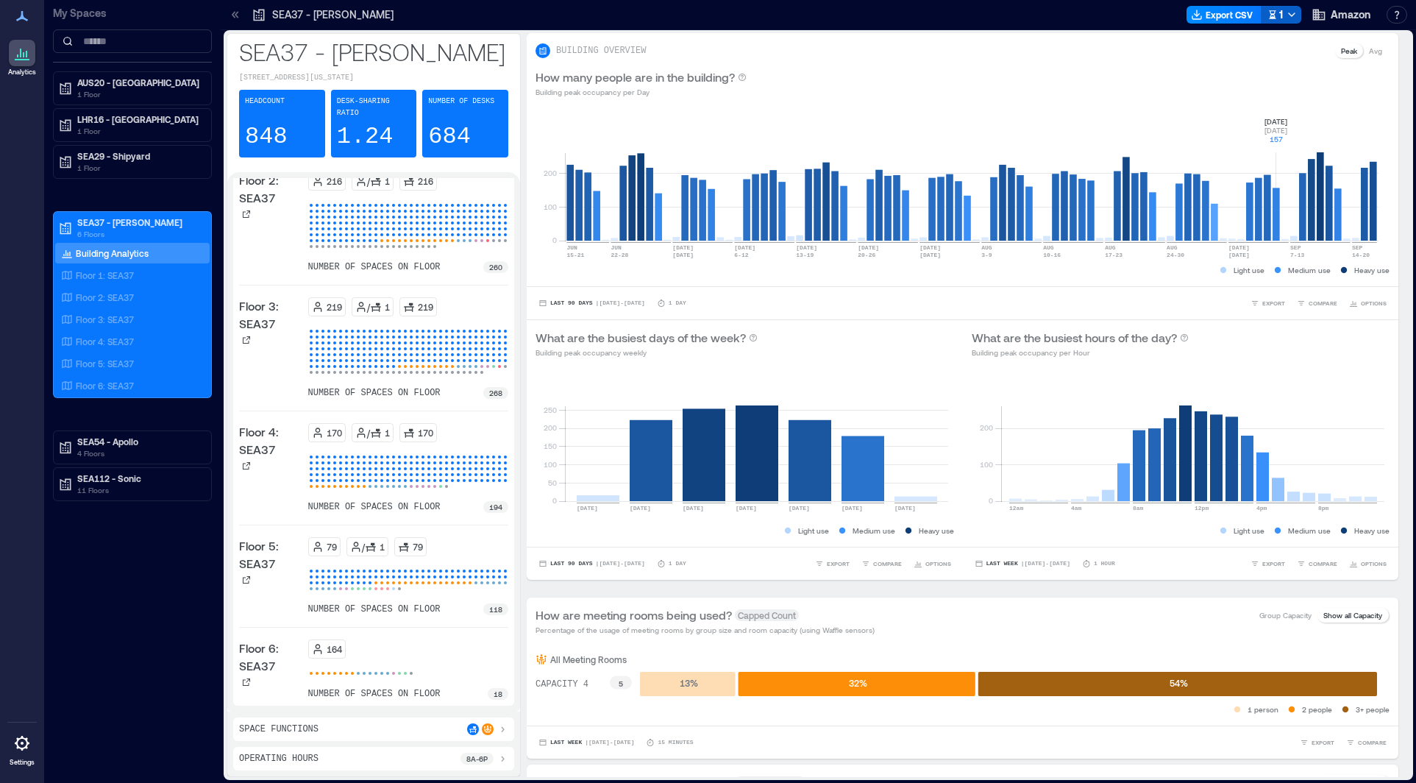
click at [1295, 15] on icon "button" at bounding box center [1292, 15] width 12 height 12
